Goal: Task Accomplishment & Management: Use online tool/utility

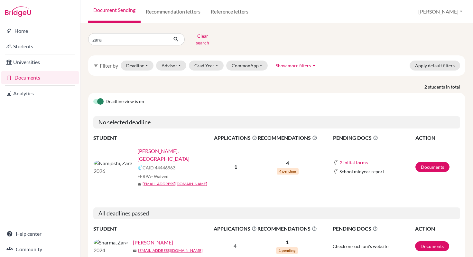
click at [141, 148] on link "Namjoshi, Zara" at bounding box center [178, 154] width 81 height 15
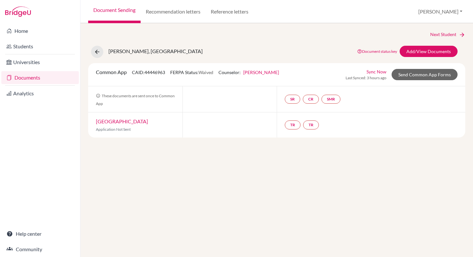
click at [24, 81] on link "Documents" at bounding box center [40, 77] width 78 height 13
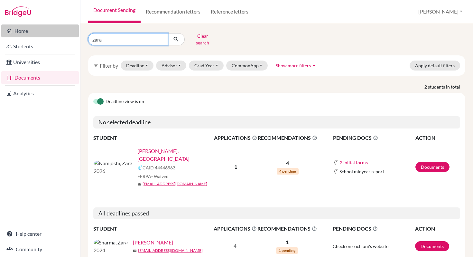
drag, startPoint x: 111, startPoint y: 38, endPoint x: 76, endPoint y: 37, distance: 34.8
click at [76, 37] on div "Home Students Universities Documents Analytics Help center Community Document S…" at bounding box center [236, 128] width 473 height 257
type input "ziya"
click button "submit" at bounding box center [176, 39] width 17 height 12
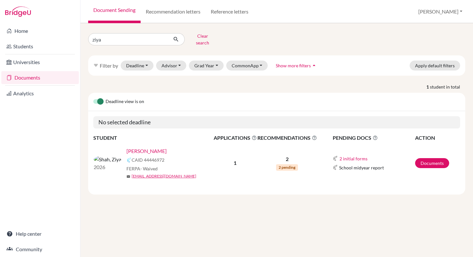
click at [128, 148] on link "Shah, Ziya" at bounding box center [147, 151] width 40 height 8
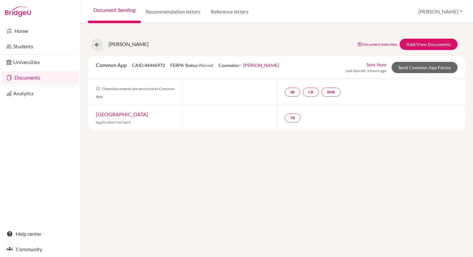
click at [40, 79] on link "Documents" at bounding box center [40, 77] width 78 height 13
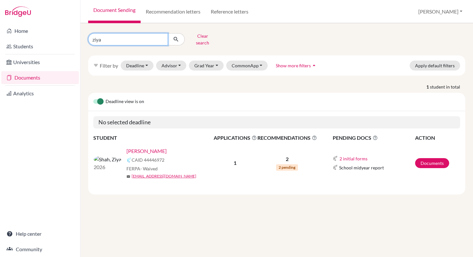
drag, startPoint x: 105, startPoint y: 38, endPoint x: 81, endPoint y: 38, distance: 24.2
click at [81, 38] on div "ziya Clear search filter_list Filter by Deadline - Select a date range Or doubl…" at bounding box center [277, 140] width 393 height 234
type input "Shaina"
click button "submit" at bounding box center [176, 39] width 17 height 12
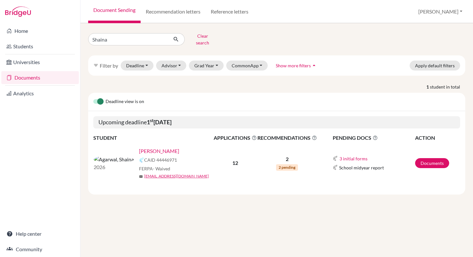
click at [139, 147] on link "Agarwal, Shaina" at bounding box center [159, 151] width 40 height 8
drag, startPoint x: 123, startPoint y: 36, endPoint x: 81, endPoint y: 37, distance: 42.2
click at [81, 37] on div "Shaina Clear search filter_list Filter by Deadline - Select a date range Or dou…" at bounding box center [277, 140] width 393 height 234
type input "Ryan"
click button "submit" at bounding box center [176, 39] width 17 height 12
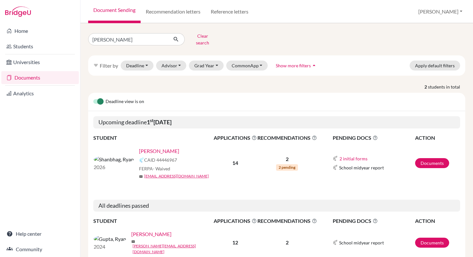
drag, startPoint x: 141, startPoint y: 148, endPoint x: 163, endPoint y: 148, distance: 22.6
click at [141, 148] on link "Shanbhag, Ryan" at bounding box center [159, 151] width 40 height 8
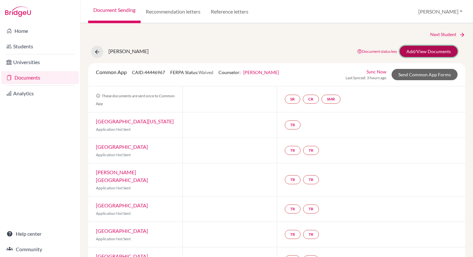
click at [404, 54] on link "Add/View Documents" at bounding box center [429, 51] width 58 height 11
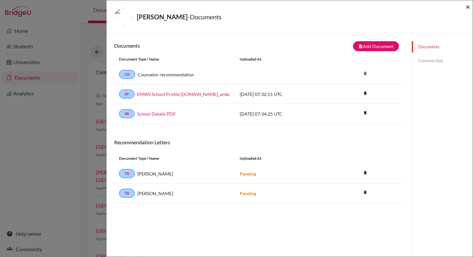
click at [468, 9] on span "×" at bounding box center [468, 6] width 5 height 9
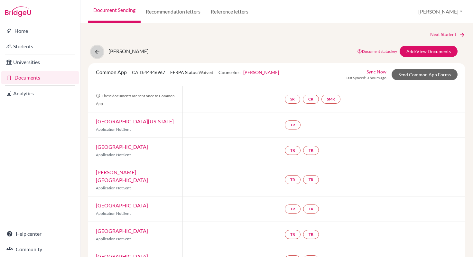
click at [100, 52] on icon at bounding box center [97, 52] width 6 height 6
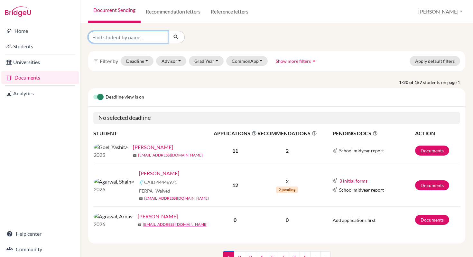
click at [128, 39] on input "Find student by name..." at bounding box center [128, 37] width 80 height 12
type input "zara"
click button "submit" at bounding box center [176, 37] width 17 height 12
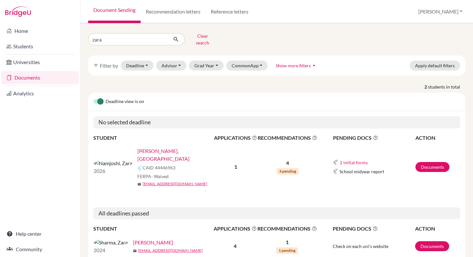
drag, startPoint x: 135, startPoint y: 148, endPoint x: 141, endPoint y: 148, distance: 6.1
click at [138, 148] on link "[PERSON_NAME], [GEOGRAPHIC_DATA]" at bounding box center [178, 154] width 81 height 15
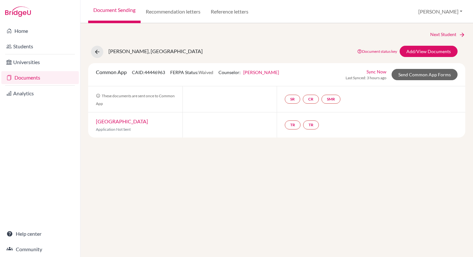
click at [32, 81] on link "Documents" at bounding box center [40, 77] width 78 height 13
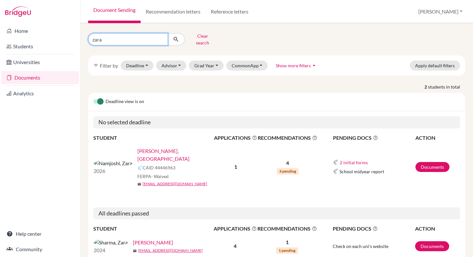
click at [160, 37] on input "zara" at bounding box center [128, 39] width 80 height 12
type input "Rania"
click button "submit" at bounding box center [176, 39] width 17 height 12
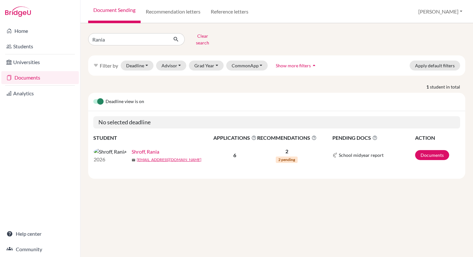
click at [132, 151] on link "Shroff, Rania" at bounding box center [146, 152] width 28 height 8
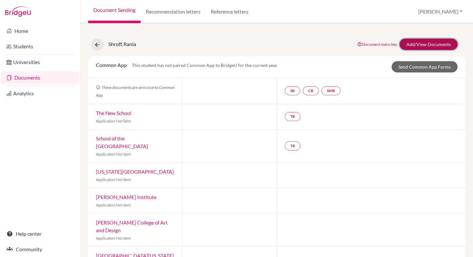
click at [410, 43] on link "Add/View Documents" at bounding box center [429, 44] width 58 height 11
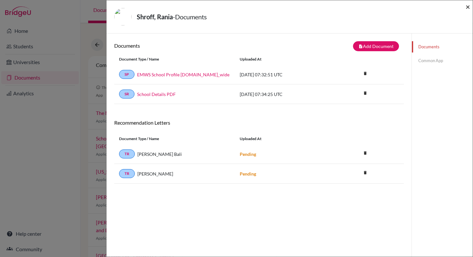
click at [469, 8] on span "×" at bounding box center [468, 6] width 5 height 9
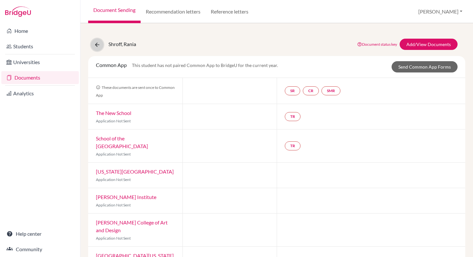
click at [96, 47] on icon at bounding box center [97, 45] width 6 height 6
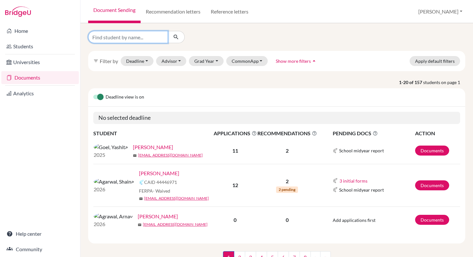
click at [141, 36] on input "Find student by name..." at bounding box center [128, 37] width 80 height 12
type input "i"
type input "Ziya"
click button "submit" at bounding box center [176, 37] width 17 height 12
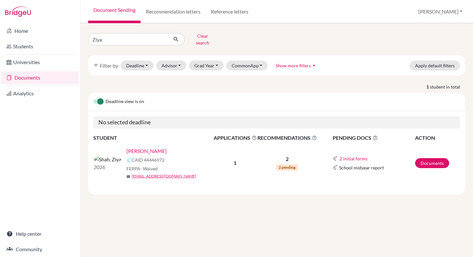
click at [134, 148] on link "Shah, Ziya" at bounding box center [147, 151] width 40 height 8
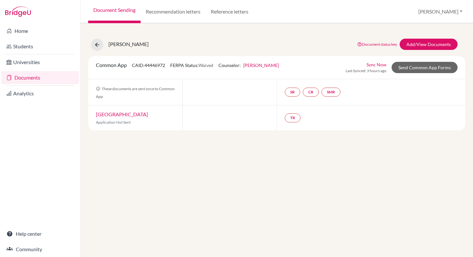
click at [43, 81] on link "Documents" at bounding box center [40, 77] width 78 height 13
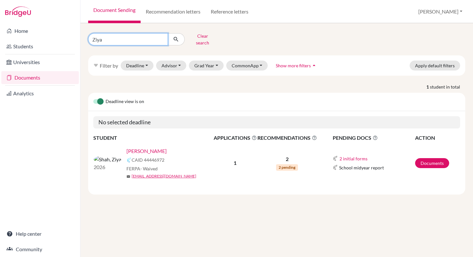
drag, startPoint x: 115, startPoint y: 38, endPoint x: 76, endPoint y: 38, distance: 39.3
click at [76, 38] on div "Home Students Universities Documents Analytics Help center Community Document S…" at bounding box center [236, 128] width 473 height 257
type input "Aninthidta"
click at [175, 36] on icon "submit" at bounding box center [176, 39] width 6 height 6
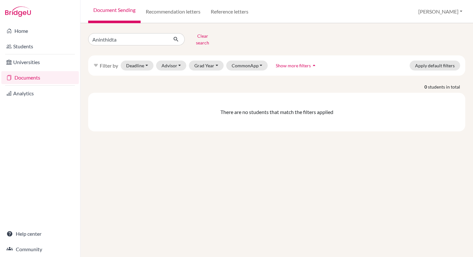
click at [47, 81] on link "Documents" at bounding box center [40, 77] width 78 height 13
click at [177, 36] on icon "submit" at bounding box center [176, 39] width 6 height 6
click at [50, 77] on link "Documents" at bounding box center [40, 77] width 78 height 13
click at [126, 39] on input "Aninthidta" at bounding box center [128, 39] width 80 height 12
type input "Aninditha"
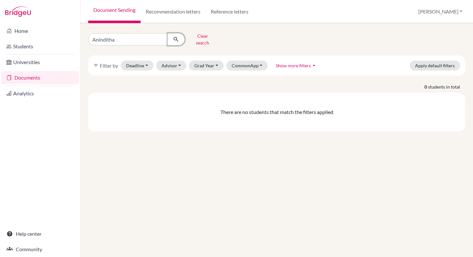
click at [172, 40] on button "submit" at bounding box center [176, 39] width 17 height 12
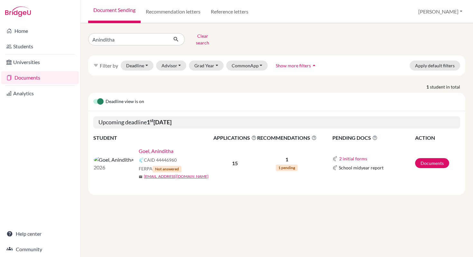
click at [201, 156] on div "CAID 44446960" at bounding box center [178, 160] width 79 height 8
